Goal: Transaction & Acquisition: Purchase product/service

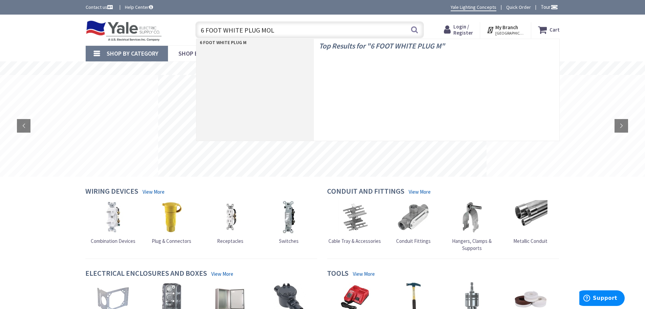
type input "6 FOOT WHITE PLUG MOLD"
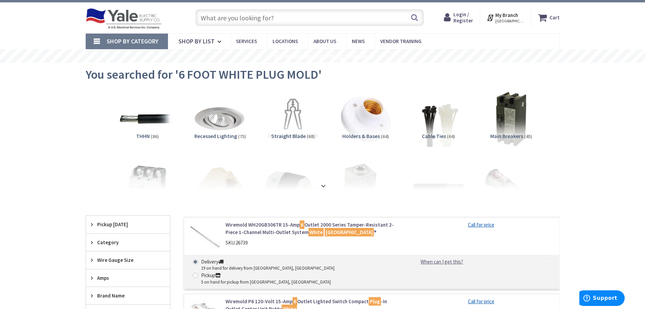
scroll to position [34, 0]
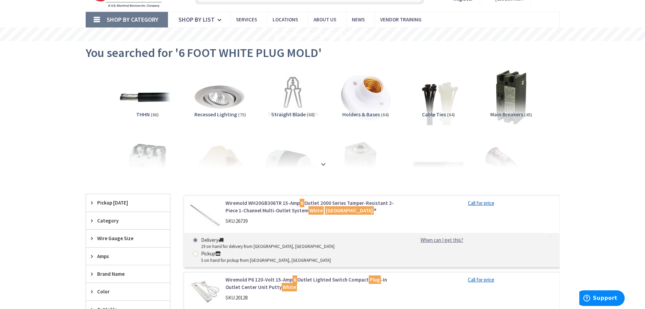
click at [241, 222] on span "26739" at bounding box center [242, 220] width 12 height 6
copy span "26739"
